Goal: Information Seeking & Learning: Learn about a topic

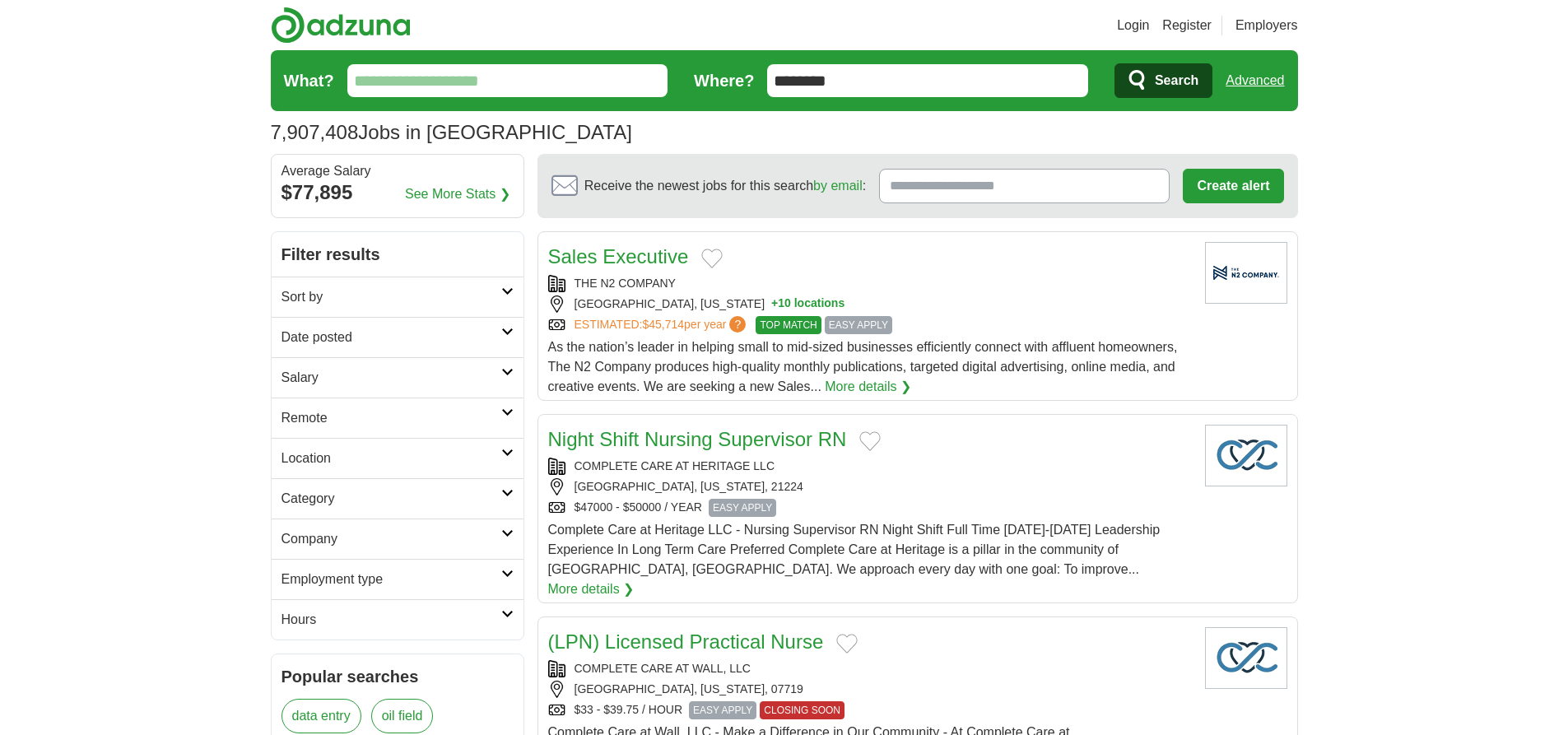
type input "********"
click at [1254, 80] on link "Advanced" at bounding box center [1255, 81] width 59 height 33
